Goal: Check status

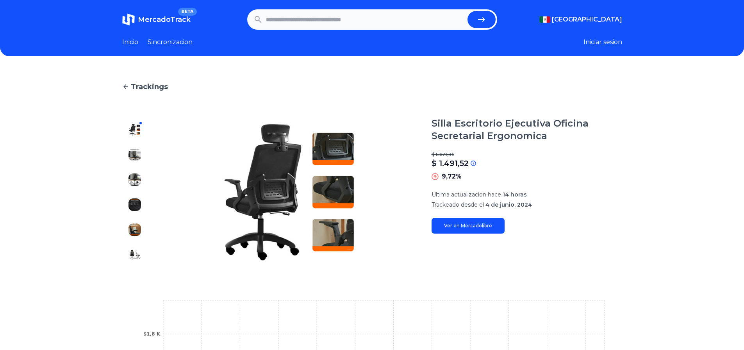
click at [134, 147] on div at bounding box center [134, 192] width 25 height 150
click at [142, 161] on div at bounding box center [134, 192] width 25 height 150
click at [135, 157] on img at bounding box center [134, 154] width 12 height 12
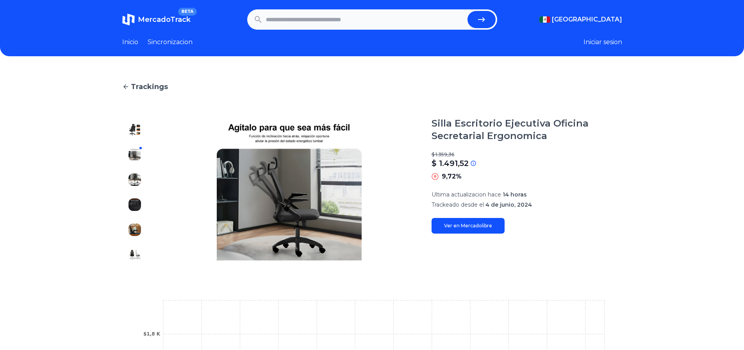
click at [141, 129] on img at bounding box center [134, 129] width 12 height 12
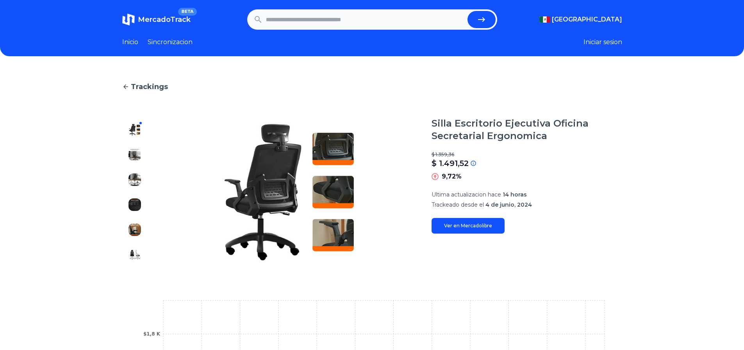
click at [132, 156] on img at bounding box center [134, 154] width 12 height 12
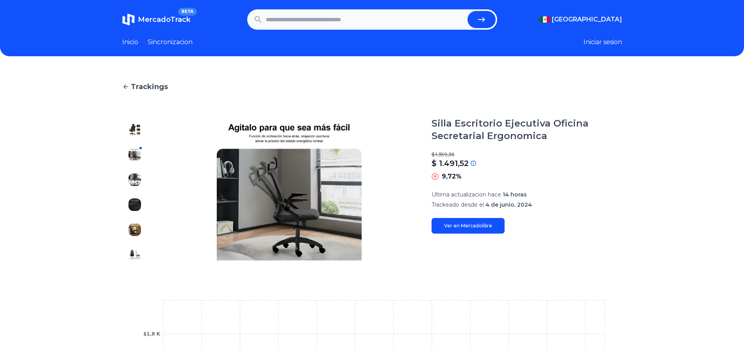
click at [135, 182] on img at bounding box center [134, 179] width 12 height 12
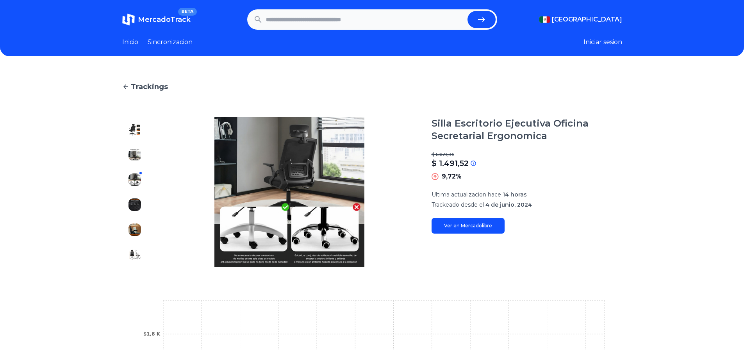
click at [141, 203] on img at bounding box center [134, 204] width 12 height 12
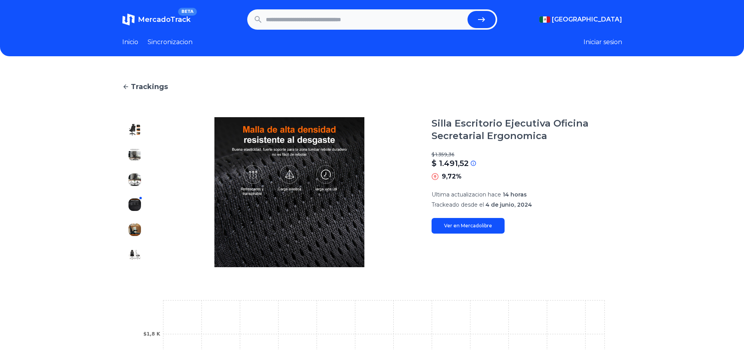
click at [137, 226] on img at bounding box center [134, 229] width 12 height 12
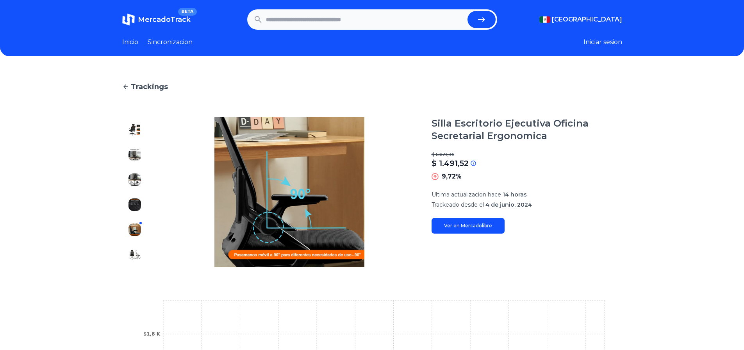
click at [141, 253] on img at bounding box center [134, 254] width 12 height 12
